Goal: Information Seeking & Learning: Learn about a topic

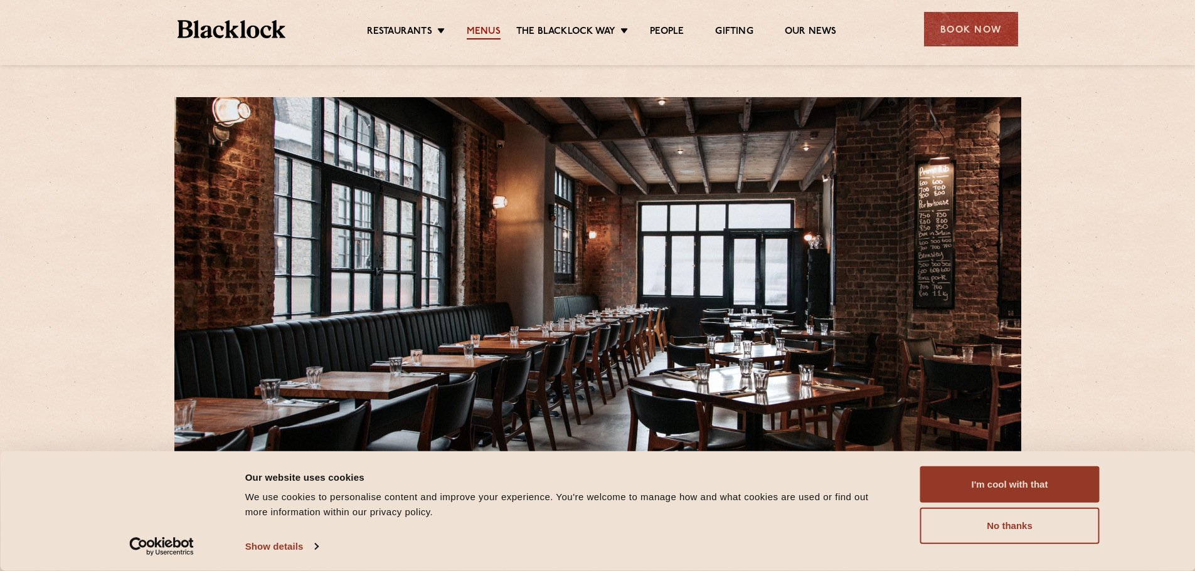
drag, startPoint x: 0, startPoint y: 0, endPoint x: 481, endPoint y: 26, distance: 481.7
click at [481, 26] on link "Menus" at bounding box center [484, 33] width 34 height 14
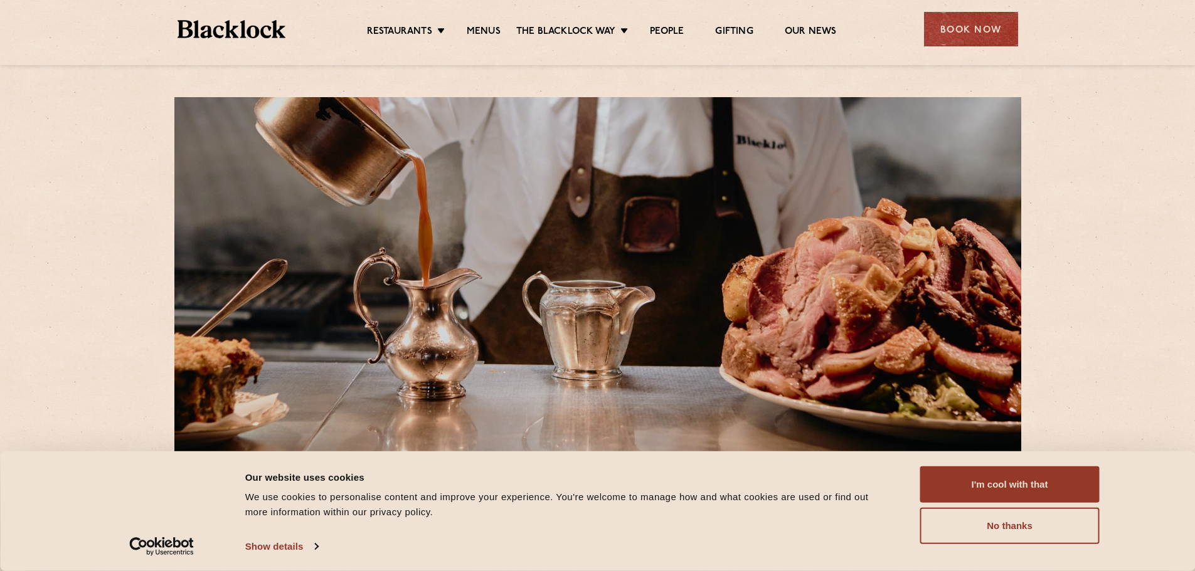
scroll to position [63, 0]
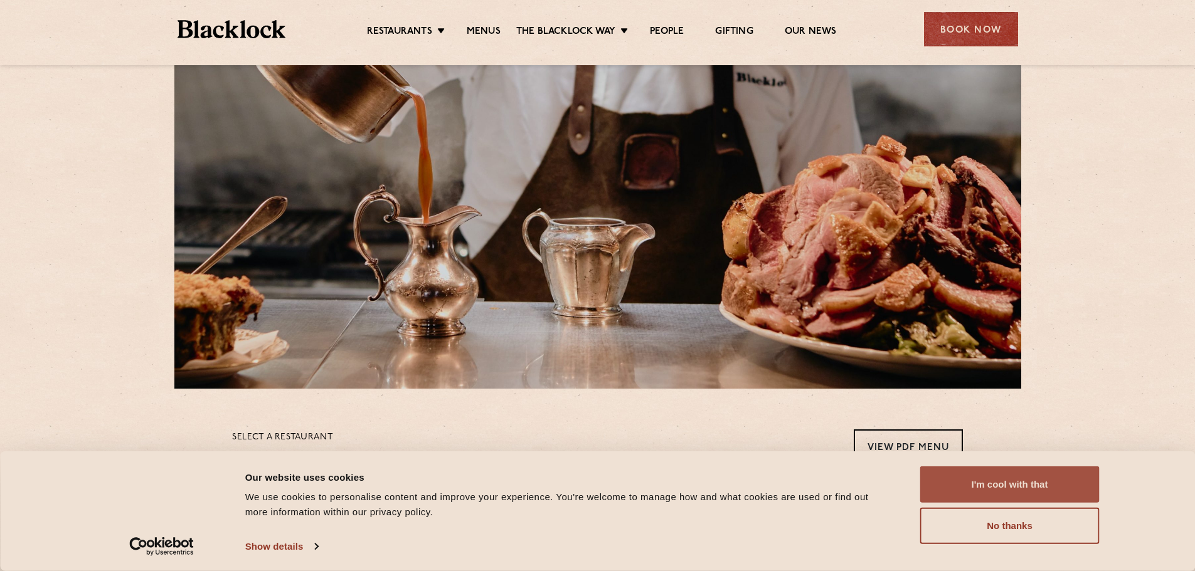
click at [1017, 484] on button "I'm cool with that" at bounding box center [1009, 485] width 179 height 36
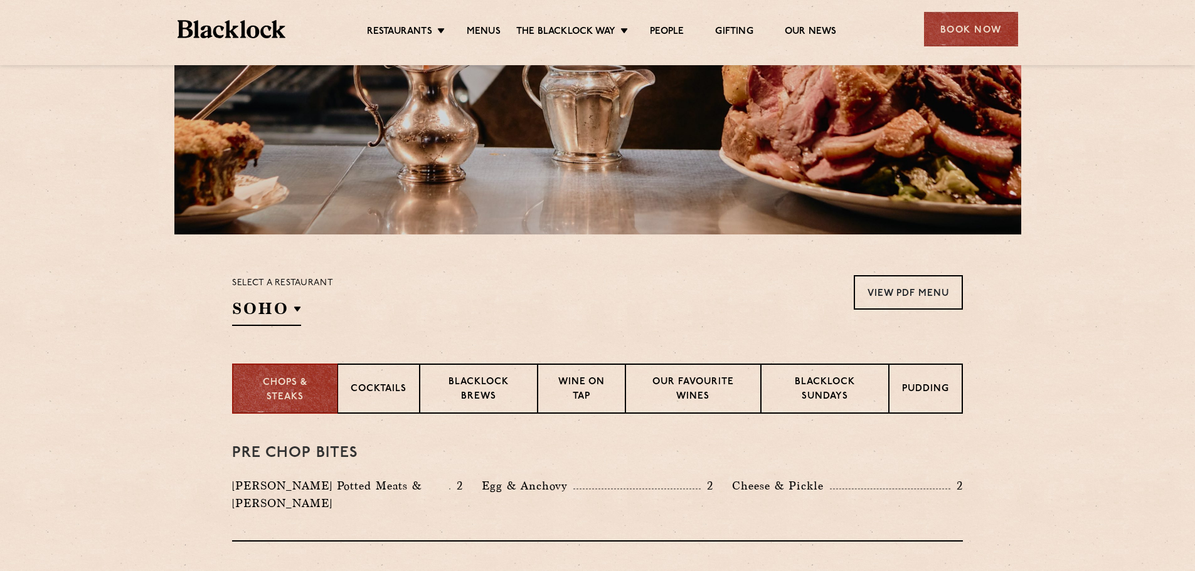
scroll to position [251, 0]
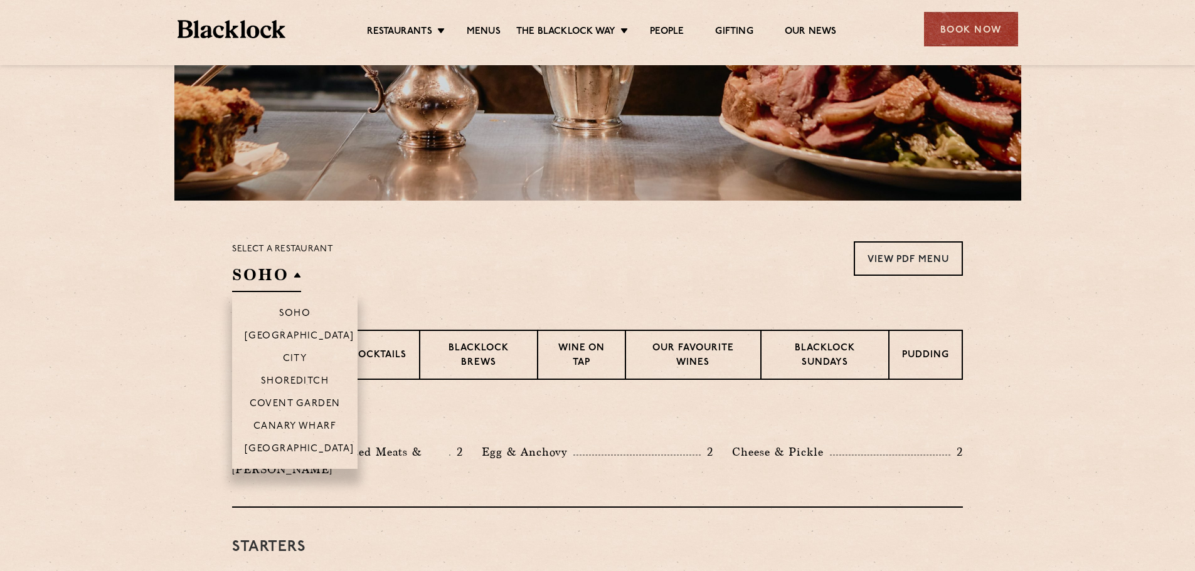
click at [296, 275] on h2 "SOHO" at bounding box center [266, 278] width 69 height 28
click at [295, 378] on p "Shoreditch" at bounding box center [295, 382] width 68 height 13
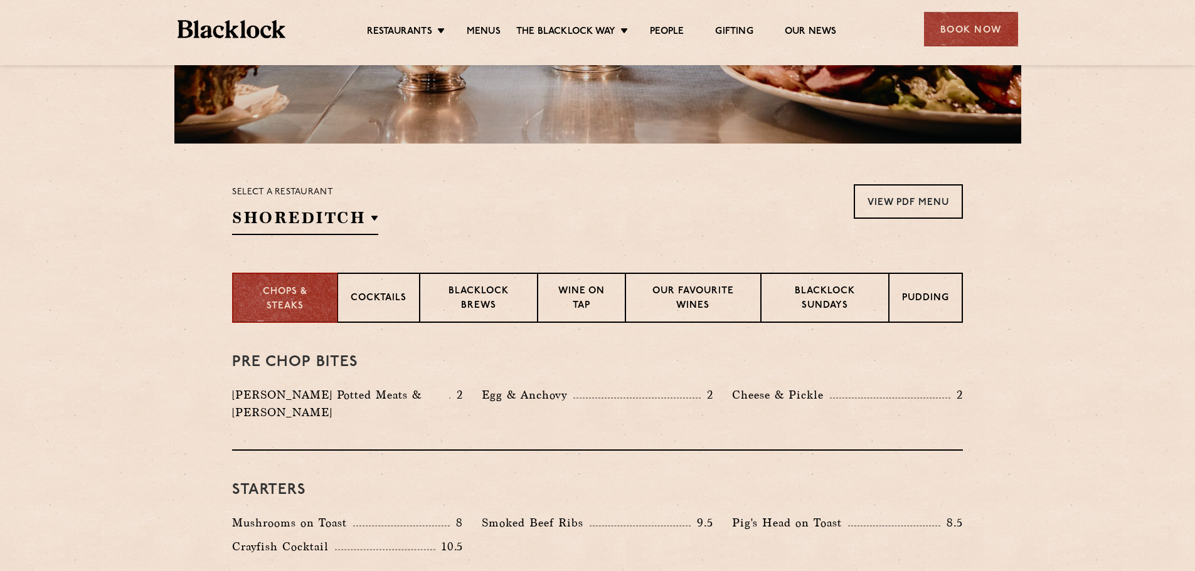
scroll to position [314, 0]
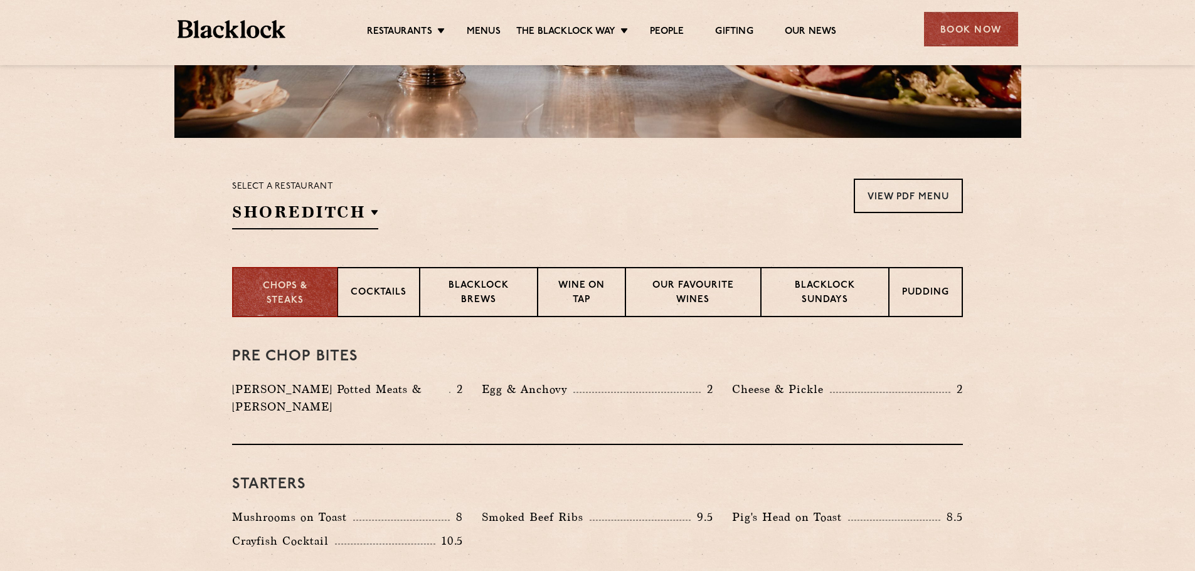
drag, startPoint x: 110, startPoint y: 362, endPoint x: 136, endPoint y: 357, distance: 26.2
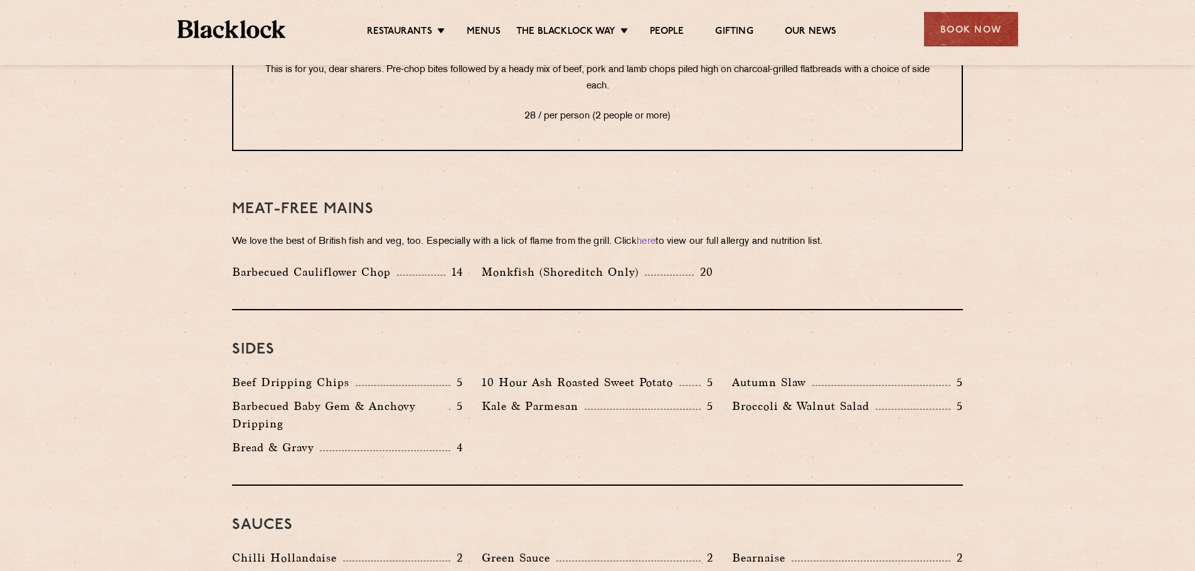
scroll to position [1881, 0]
